Goal: Navigation & Orientation: Find specific page/section

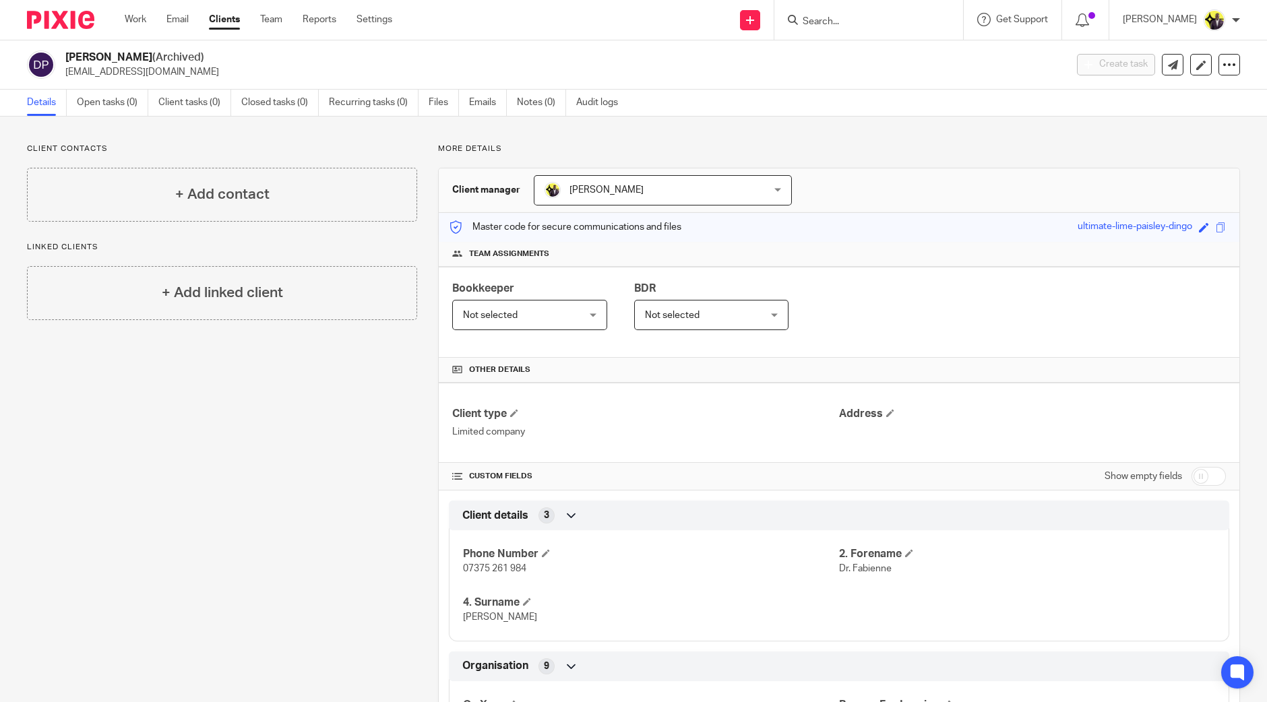
click at [310, 473] on div "Client contacts + Add contact Linked clients + Add linked client" at bounding box center [211, 566] width 411 height 844
click at [923, 16] on input "Search" at bounding box center [861, 22] width 121 height 12
click at [229, 16] on link "Clients" at bounding box center [224, 19] width 31 height 13
click at [226, 18] on link "Clients" at bounding box center [224, 19] width 31 height 13
